Goal: Check status: Check status

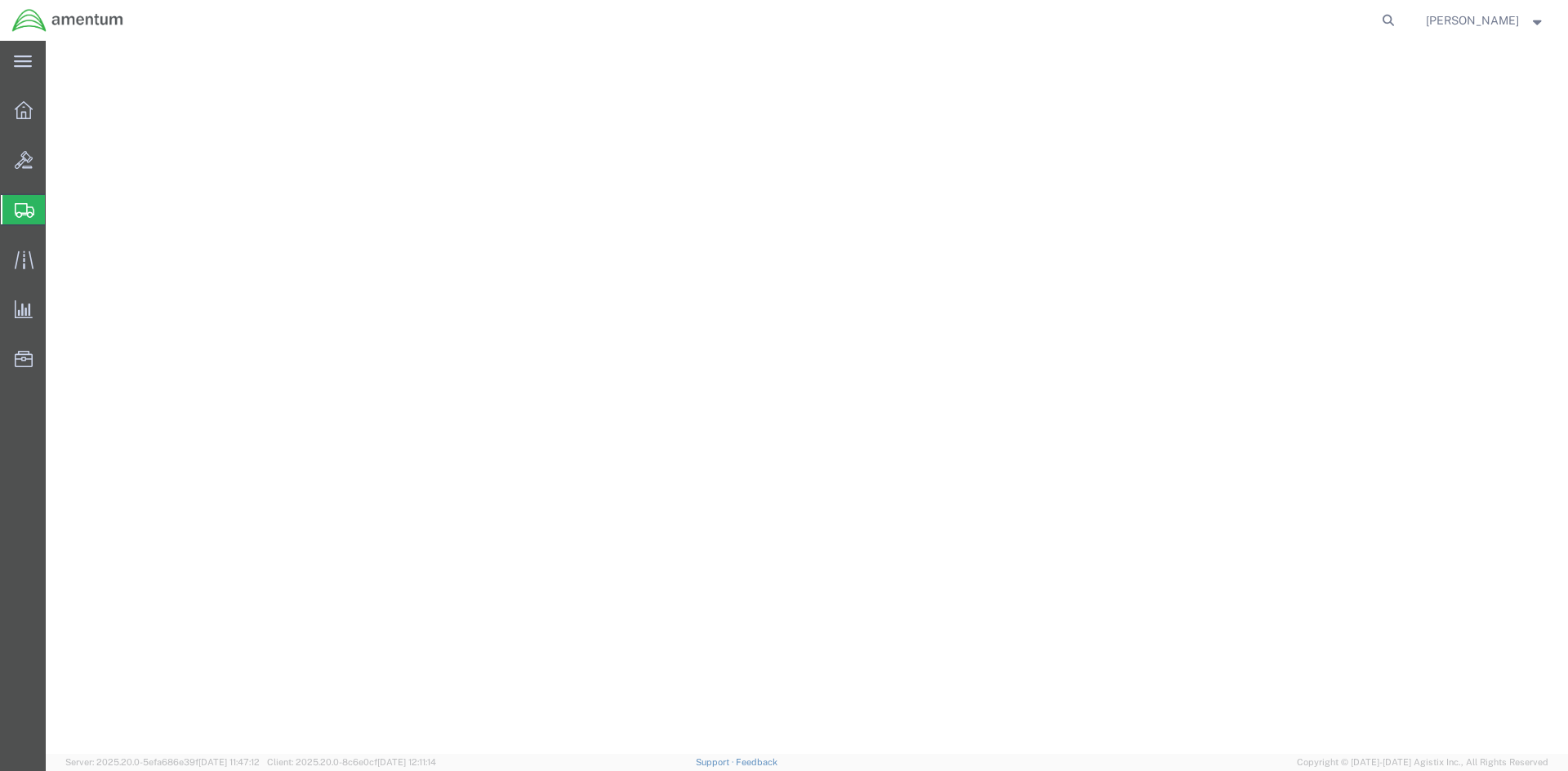
select select "5"
select select "2"
select select "3"
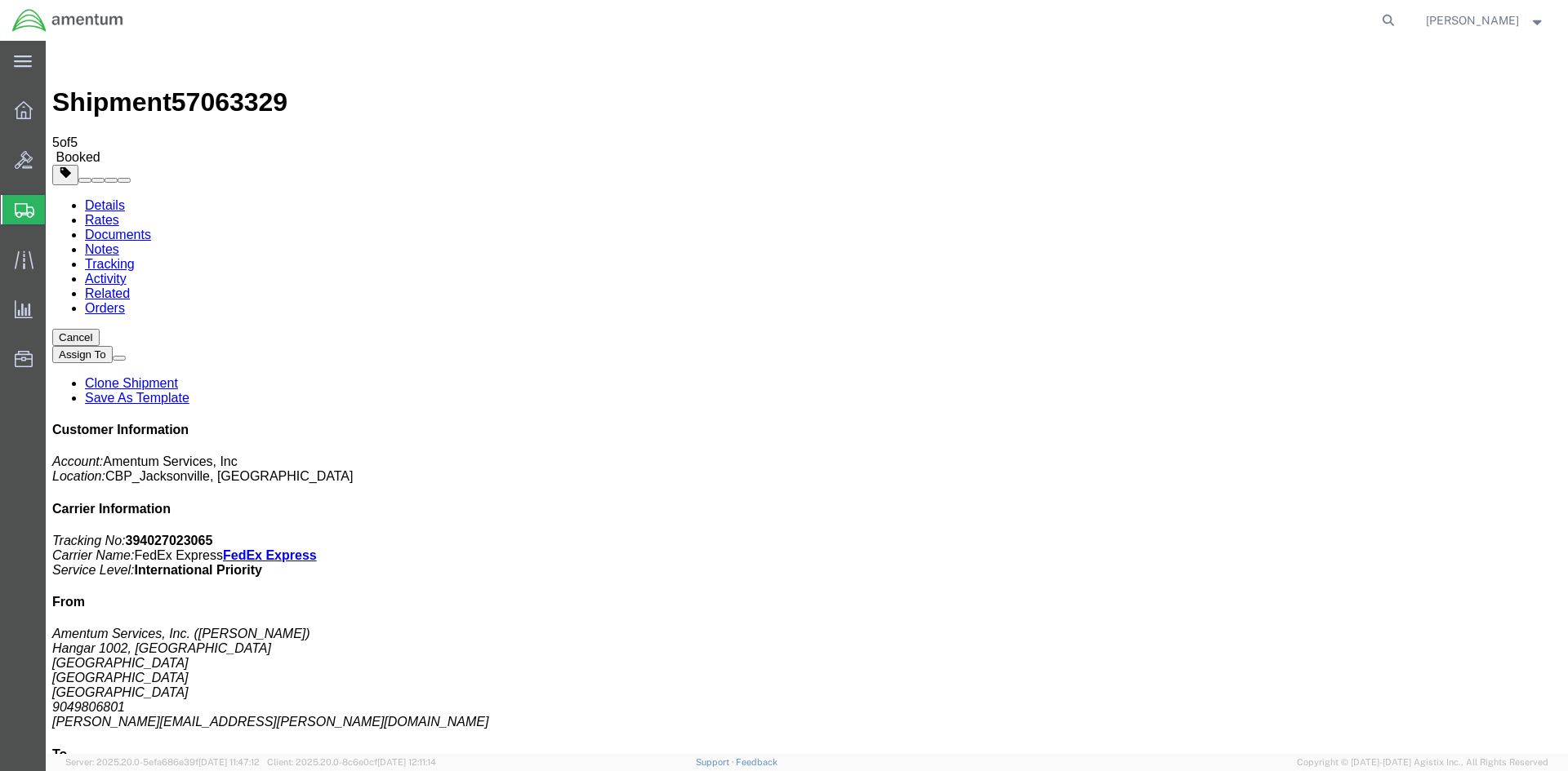
click at [135, 257] on link "Tracking" at bounding box center [110, 264] width 50 height 14
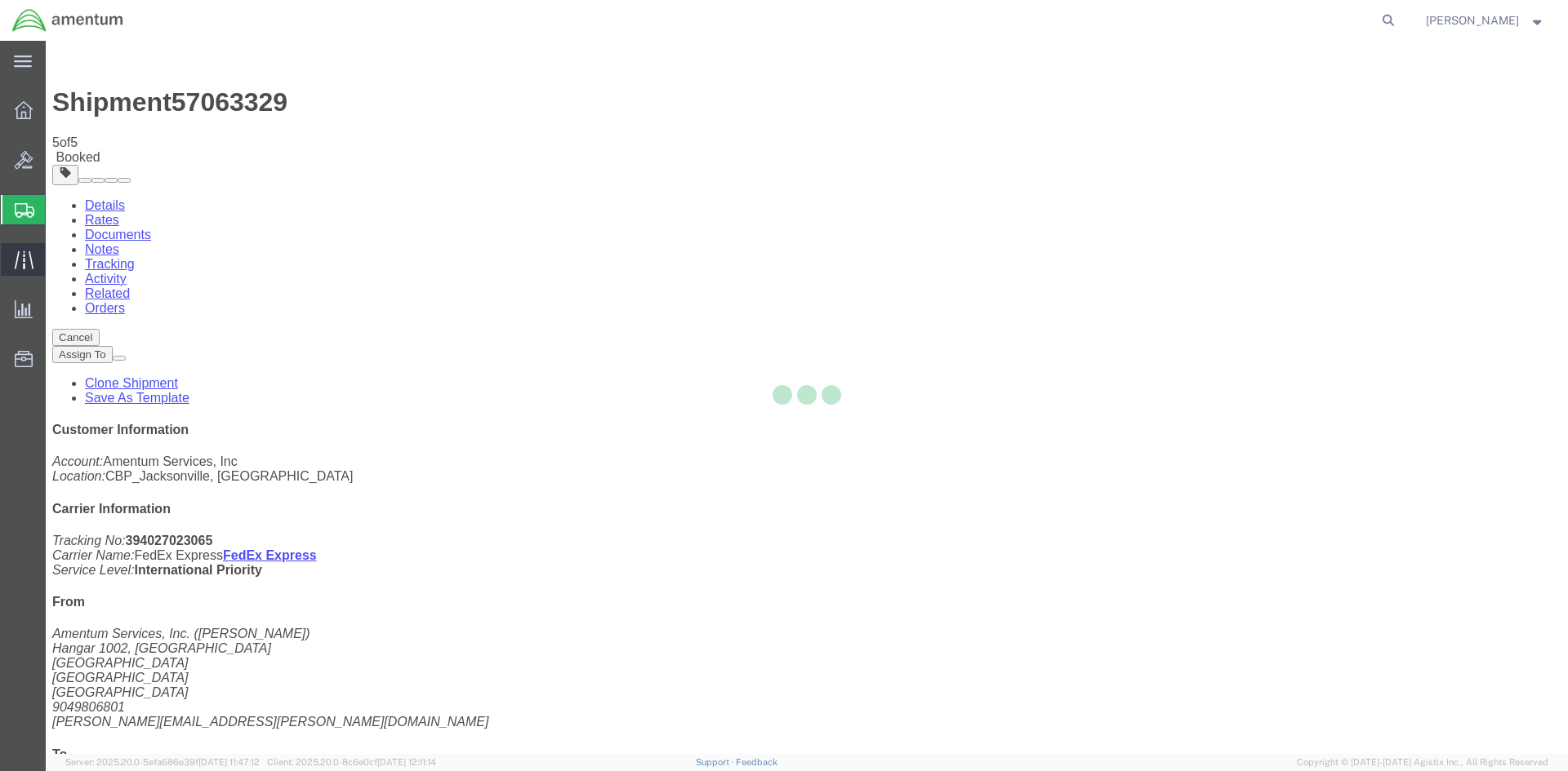
click at [28, 263] on icon at bounding box center [24, 260] width 19 height 19
click at [26, 264] on icon at bounding box center [24, 260] width 19 height 19
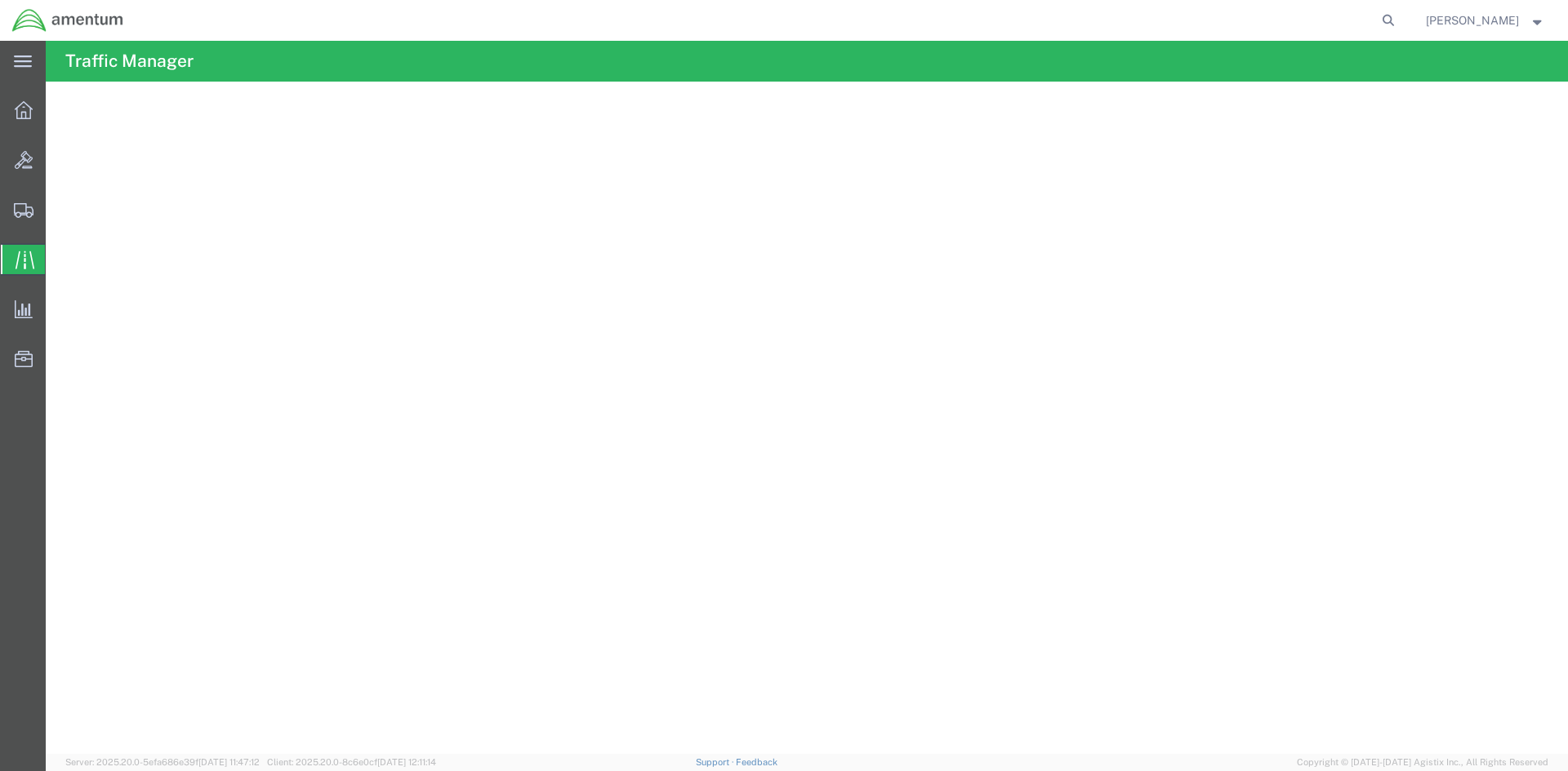
click at [29, 266] on icon at bounding box center [25, 260] width 19 height 19
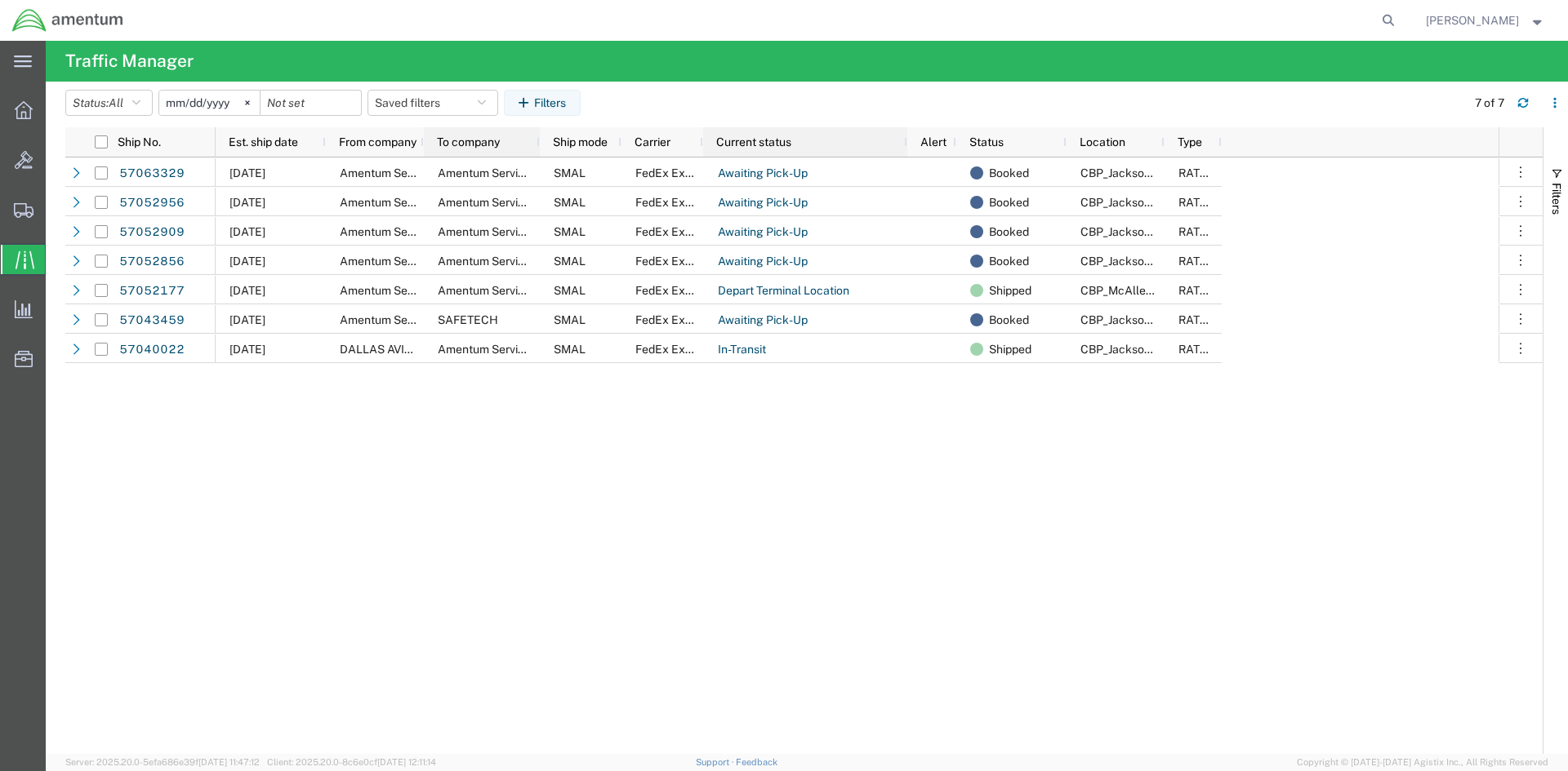
drag, startPoint x: 520, startPoint y: 139, endPoint x: 727, endPoint y: 150, distance: 207.3
click at [538, 142] on div at bounding box center [539, 142] width 7 height 29
drag, startPoint x: 1161, startPoint y: 145, endPoint x: 1236, endPoint y: 125, distance: 77.6
click at [1236, 125] on agx-table-manager "Status: All All Arrive at Delivery Location Arrive at Pick-Up Location Arrive a…" at bounding box center [807, 417] width 1522 height 672
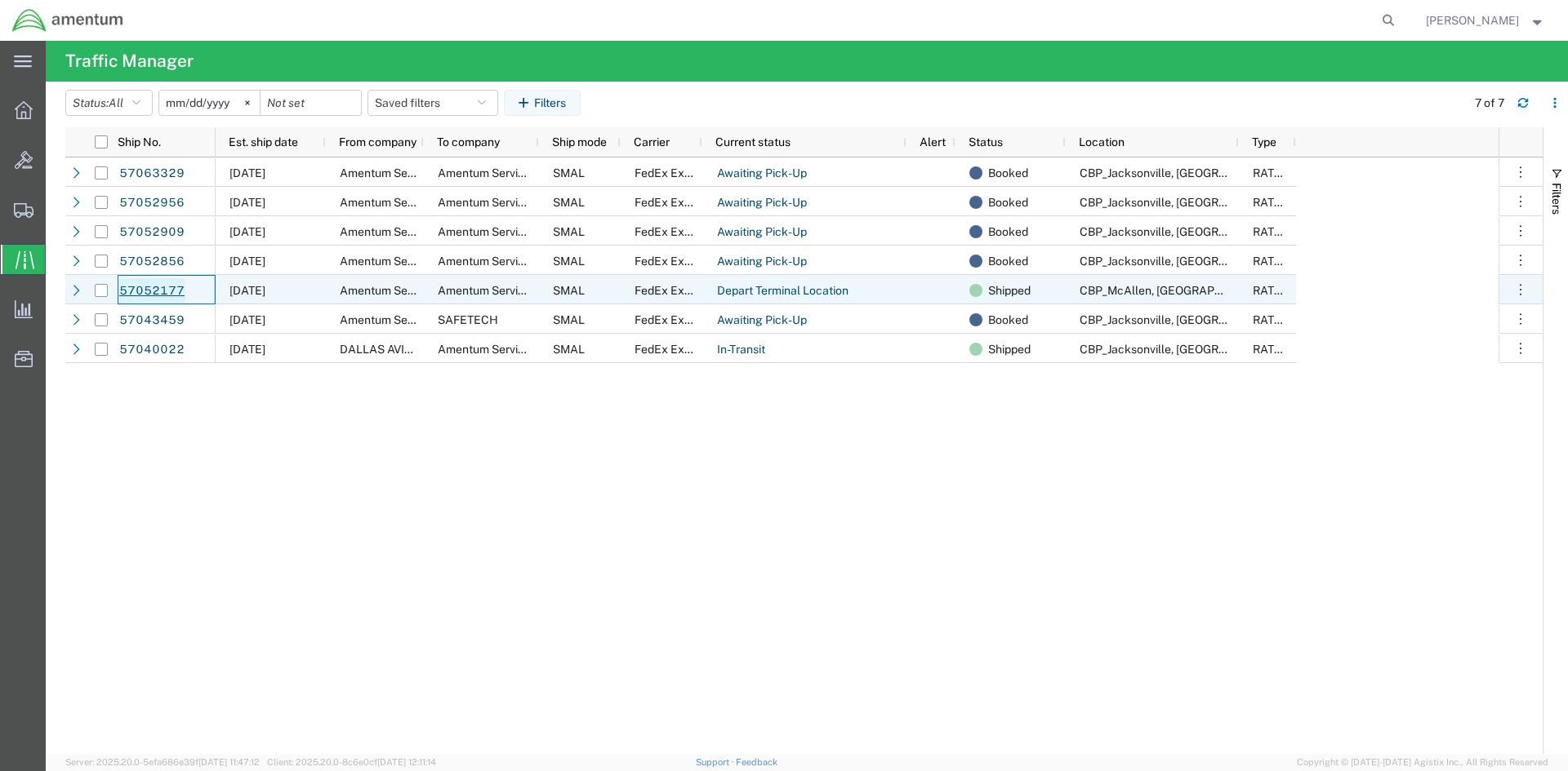
click at [164, 295] on link "57052177" at bounding box center [152, 292] width 67 height 26
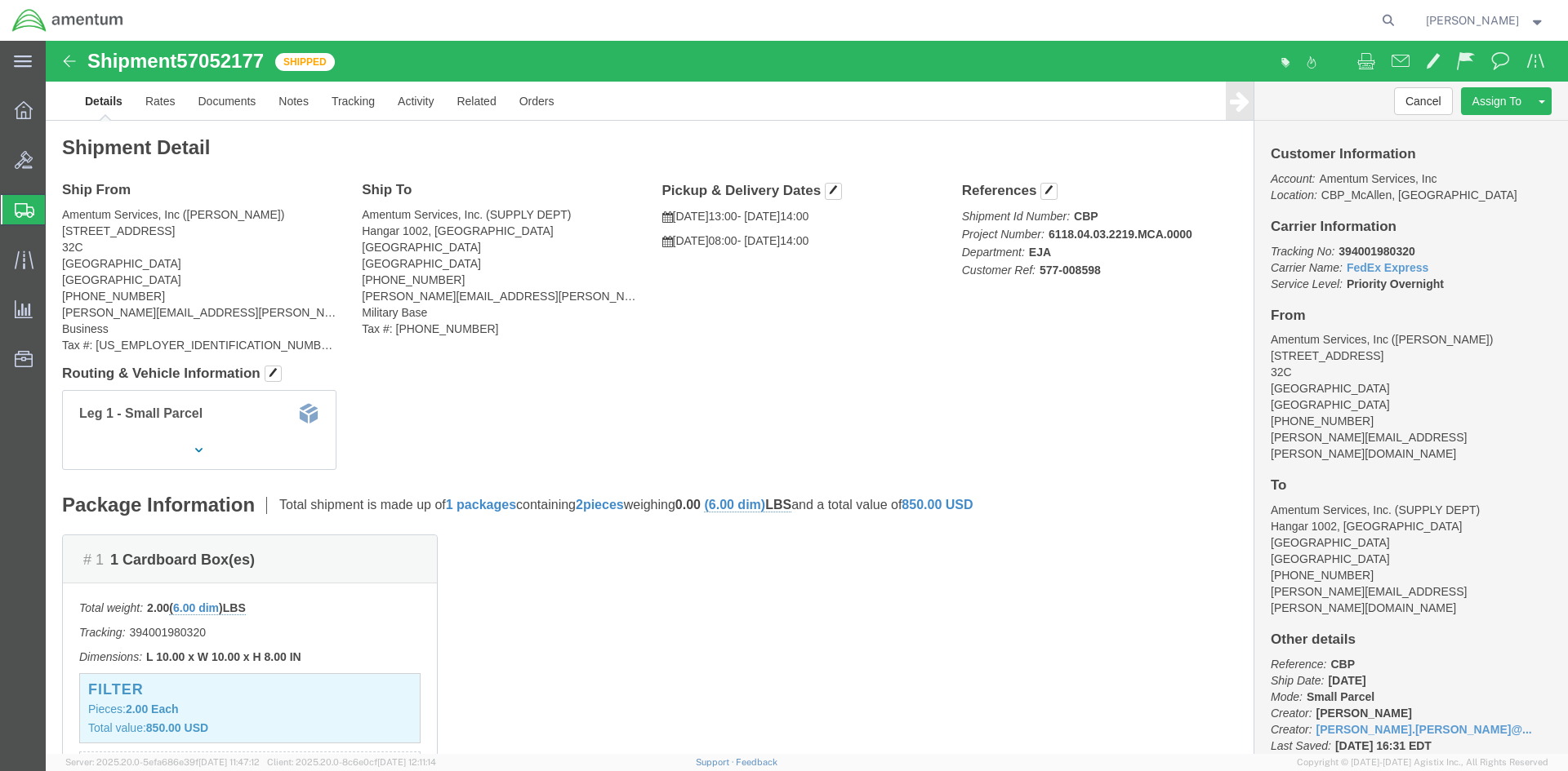
click at [1533, 24] on span "[PERSON_NAME]" at bounding box center [1486, 20] width 119 height 18
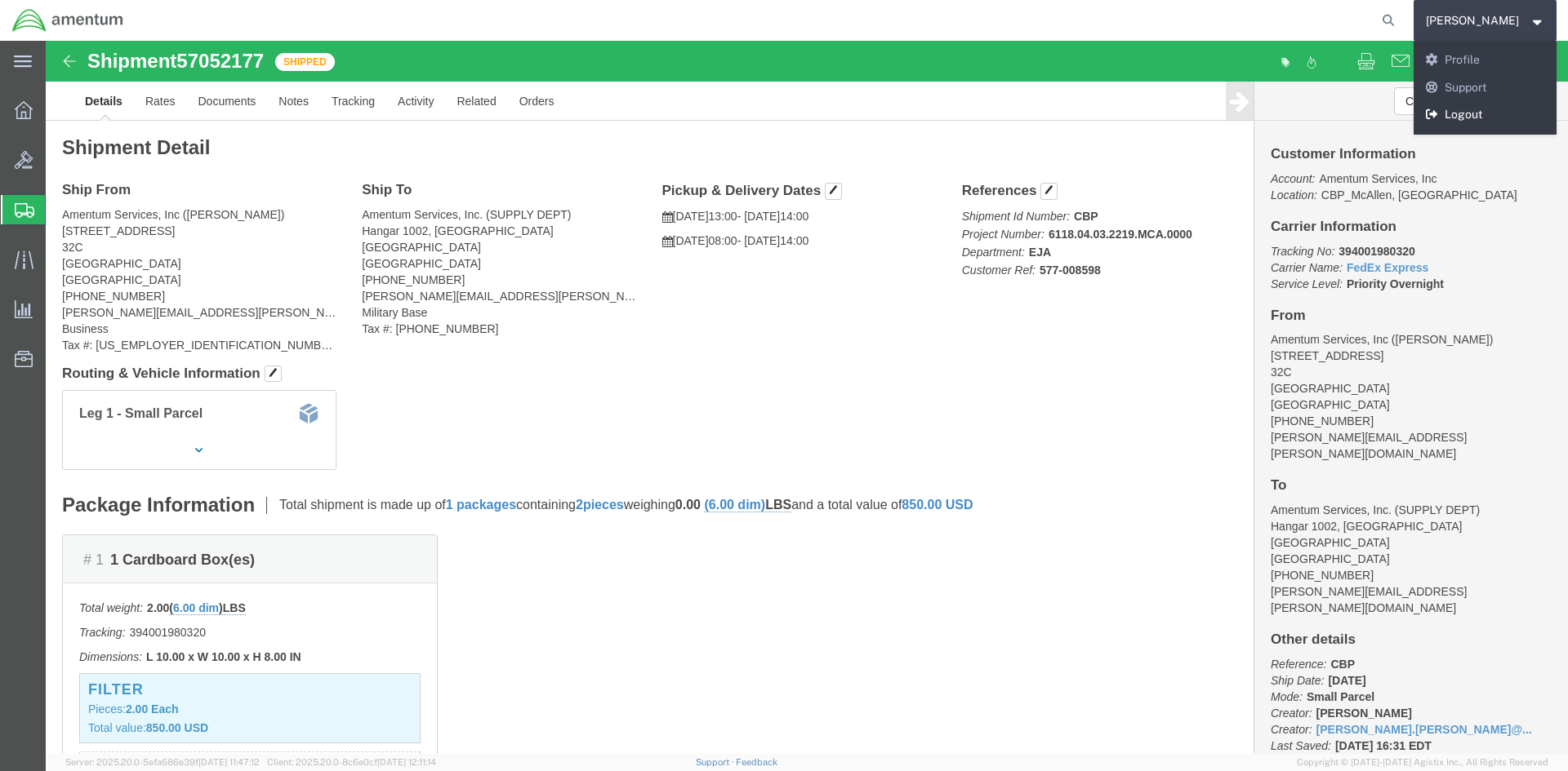
click at [1494, 115] on link "Logout" at bounding box center [1486, 115] width 144 height 28
